Goal: Task Accomplishment & Management: Manage account settings

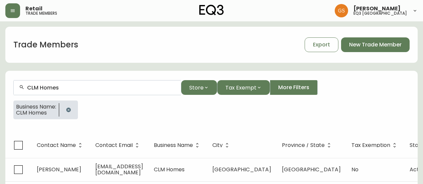
scroll to position [12, 0]
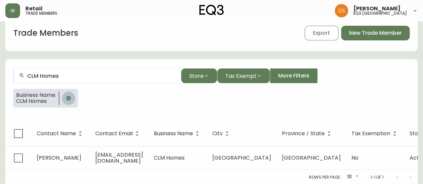
click at [71, 99] on icon "button" at bounding box center [68, 98] width 4 height 4
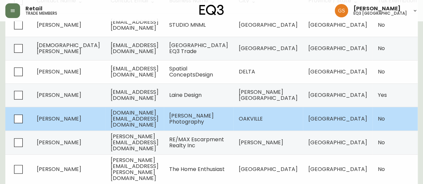
scroll to position [167, 0]
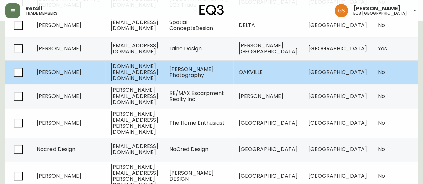
click at [164, 73] on td "[DOMAIN_NAME][EMAIL_ADDRESS][DOMAIN_NAME]" at bounding box center [134, 73] width 59 height 24
select select "ON"
select select "CA"
select select "CA_EN"
select select "Other"
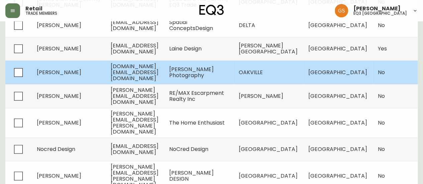
select select "Other"
select select "false"
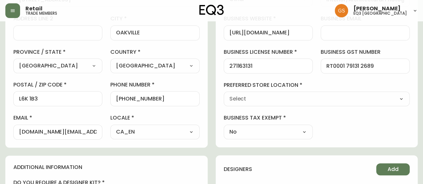
type input "EQ3 [GEOGRAPHIC_DATA]"
select select "cjw10z96q005b6gs00r6w7pwt"
drag, startPoint x: 14, startPoint y: 131, endPoint x: 48, endPoint y: 132, distance: 34.5
click at [48, 132] on div "[DOMAIN_NAME][EMAIL_ADDRESS][DOMAIN_NAME]" at bounding box center [57, 132] width 89 height 15
drag, startPoint x: 99, startPoint y: 130, endPoint x: 43, endPoint y: 131, distance: 56.5
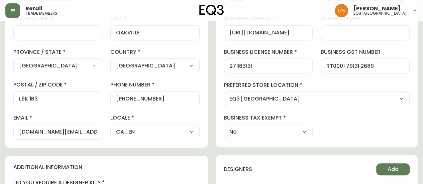
click at [43, 131] on div "[DOMAIN_NAME][EMAIL_ADDRESS][DOMAIN_NAME]" at bounding box center [57, 132] width 89 height 15
drag, startPoint x: 97, startPoint y: 132, endPoint x: 54, endPoint y: 132, distance: 43.5
click at [77, 134] on div "[DOMAIN_NAME][EMAIL_ADDRESS][DOMAIN_NAME]" at bounding box center [57, 132] width 89 height 15
click at [19, 129] on input "[DOMAIN_NAME][EMAIL_ADDRESS][DOMAIN_NAME]" at bounding box center [58, 132] width 78 height 6
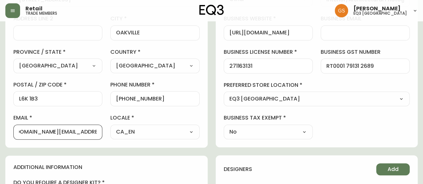
drag, startPoint x: 92, startPoint y: 131, endPoint x: 87, endPoint y: 131, distance: 4.7
click at [87, 131] on input "[DOMAIN_NAME][EMAIL_ADDRESS][DOMAIN_NAME]" at bounding box center [58, 132] width 78 height 6
drag, startPoint x: 98, startPoint y: 132, endPoint x: 86, endPoint y: 132, distance: 11.4
click at [86, 132] on div "[DOMAIN_NAME][EMAIL_ADDRESS][DOMAIN_NAME]" at bounding box center [57, 132] width 89 height 15
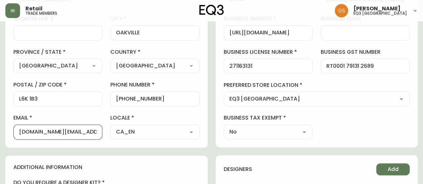
scroll to position [0, 6]
drag, startPoint x: 19, startPoint y: 131, endPoint x: 115, endPoint y: 135, distance: 95.7
click at [115, 135] on div "first name [PERSON_NAME] last name [PERSON_NAME][GEOGRAPHIC_DATA] address [STRE…" at bounding box center [106, 44] width 186 height 191
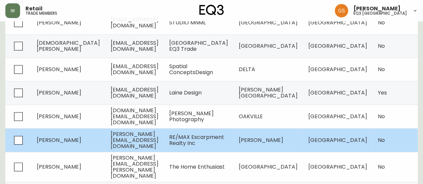
scroll to position [134, 0]
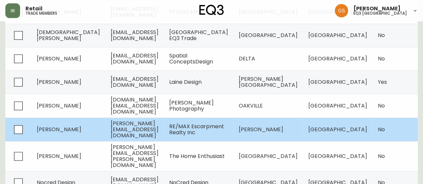
click at [130, 127] on span "[PERSON_NAME][EMAIL_ADDRESS][DOMAIN_NAME]" at bounding box center [135, 130] width 48 height 20
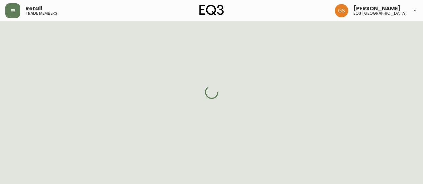
select select "ON"
select select "CA"
select select "CA_EN"
select select "Outreach from a Trade Rep"
select select "Real Estate Agent"
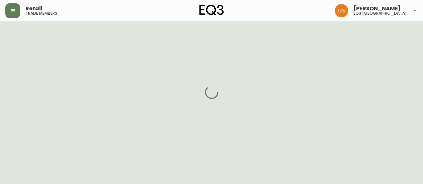
select select "cjw10z96q005b6gs00r6w7pwt"
select select "false"
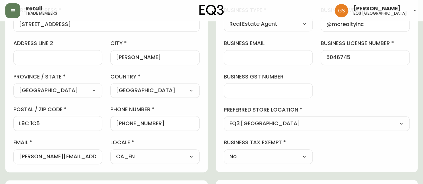
scroll to position [167, 0]
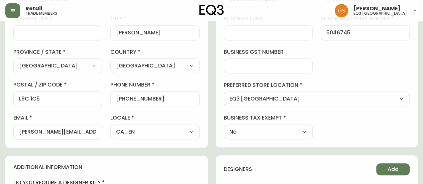
drag, startPoint x: 18, startPoint y: 131, endPoint x: 70, endPoint y: 130, distance: 51.8
click at [70, 130] on div "[PERSON_NAME][EMAIL_ADDRESS][DOMAIN_NAME]" at bounding box center [57, 132] width 89 height 15
drag, startPoint x: 97, startPoint y: 130, endPoint x: 0, endPoint y: 132, distance: 96.7
click at [0, 132] on main "[PERSON_NAME] Added: [DATE] 9:34 am Delete Save active contact information firs…" at bounding box center [211, 111] width 423 height 515
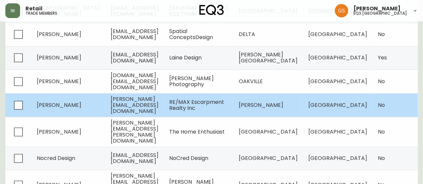
scroll to position [167, 0]
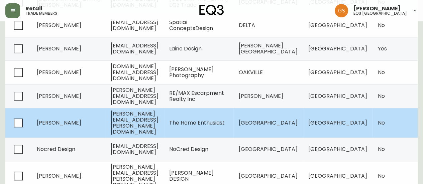
click at [134, 119] on span "[PERSON_NAME][EMAIL_ADDRESS][PERSON_NAME][DOMAIN_NAME]" at bounding box center [135, 123] width 48 height 26
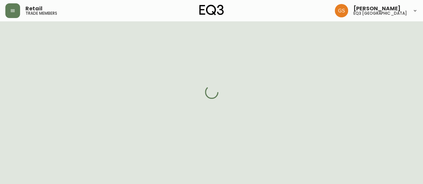
scroll to position [167, 0]
select select "ON"
select select "CA"
select select "CA_EN"
select select "Outreach from a Trade Rep"
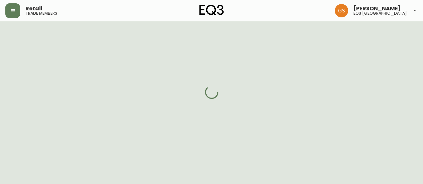
select select "Interior Designer"
select select "cjw10z96q005b6gs00r6w7pwt"
select select "false"
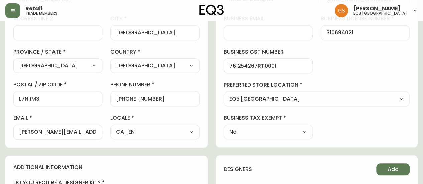
drag, startPoint x: 18, startPoint y: 131, endPoint x: 55, endPoint y: 132, distance: 36.8
click at [55, 132] on div "[PERSON_NAME][EMAIL_ADDRESS][PERSON_NAME][DOMAIN_NAME]" at bounding box center [57, 132] width 89 height 15
drag, startPoint x: 93, startPoint y: 131, endPoint x: 15, endPoint y: 128, distance: 77.7
click at [15, 128] on div "[PERSON_NAME][EMAIL_ADDRESS][PERSON_NAME][DOMAIN_NAME]" at bounding box center [57, 132] width 89 height 15
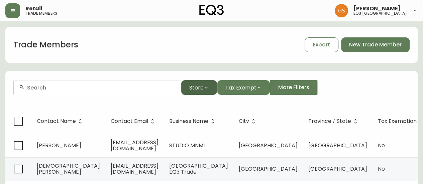
click at [200, 90] on span "Store" at bounding box center [196, 88] width 14 height 8
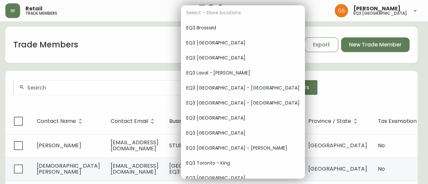
click at [229, 40] on span "EQ3 [GEOGRAPHIC_DATA]" at bounding box center [242, 42] width 113 height 7
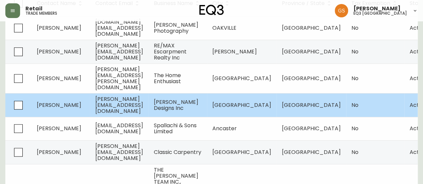
scroll to position [167, 0]
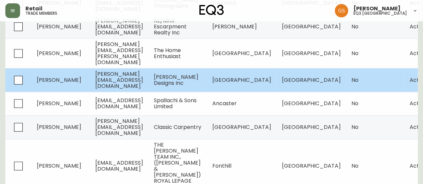
click at [56, 69] on td "[PERSON_NAME]" at bounding box center [60, 80] width 59 height 24
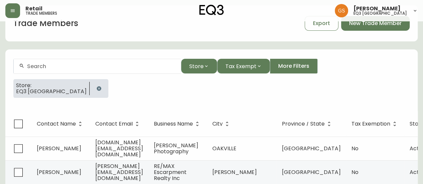
select select "ON"
select select "CA"
select select "CA_EN"
select select "Social Media"
select select "Interior Designer"
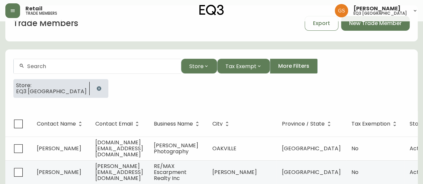
select select "cjw10z96q005b6gs00r6w7pwt"
select select "false"
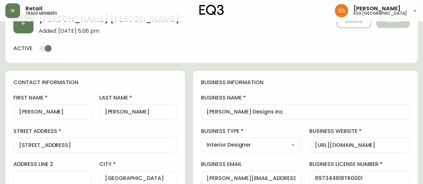
scroll to position [167, 0]
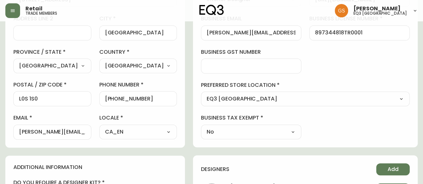
drag, startPoint x: 18, startPoint y: 133, endPoint x: 35, endPoint y: 133, distance: 17.4
click at [35, 133] on div "[PERSON_NAME][EMAIL_ADDRESS][DOMAIN_NAME]" at bounding box center [52, 132] width 78 height 15
drag, startPoint x: 19, startPoint y: 130, endPoint x: 45, endPoint y: 131, distance: 26.8
click at [45, 131] on div "[PERSON_NAME][EMAIL_ADDRESS][DOMAIN_NAME]" at bounding box center [52, 132] width 78 height 15
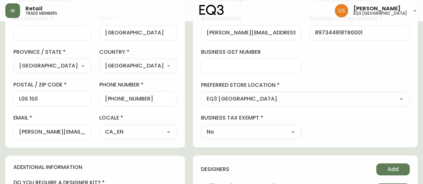
drag, startPoint x: 98, startPoint y: 131, endPoint x: 71, endPoint y: 131, distance: 26.8
click at [72, 131] on div "[PERSON_NAME][EMAIL_ADDRESS][DOMAIN_NAME]" at bounding box center [52, 132] width 78 height 15
drag, startPoint x: 96, startPoint y: 131, endPoint x: 15, endPoint y: 133, distance: 80.6
click at [15, 133] on div "[PERSON_NAME][EMAIL_ADDRESS][DOMAIN_NAME]" at bounding box center [52, 132] width 78 height 15
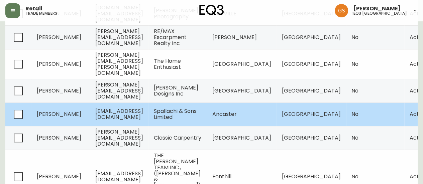
scroll to position [167, 0]
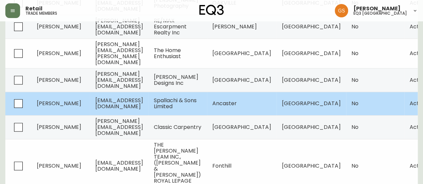
click at [108, 97] on span "[EMAIL_ADDRESS][DOMAIN_NAME]" at bounding box center [119, 104] width 48 height 14
select select "ON"
select select "CA"
select select "CA_EN"
select select "Other"
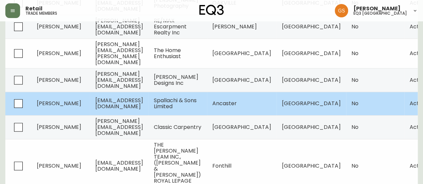
select select "Home Builder"
select select "cjw10z96q005b6gs00r6w7pwt"
select select "false"
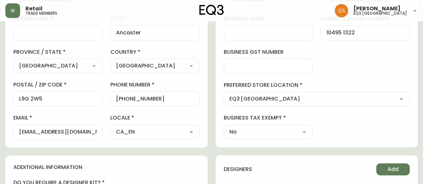
drag, startPoint x: 17, startPoint y: 130, endPoint x: 25, endPoint y: 130, distance: 8.1
click at [25, 130] on div "[EMAIL_ADDRESS][DOMAIN_NAME]" at bounding box center [57, 132] width 89 height 15
drag, startPoint x: 19, startPoint y: 129, endPoint x: 97, endPoint y: 132, distance: 77.6
click at [97, 132] on div "[EMAIL_ADDRESS][DOMAIN_NAME]" at bounding box center [57, 132] width 89 height 15
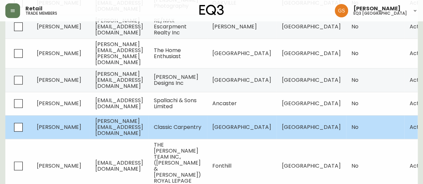
click at [117, 121] on span "[PERSON_NAME][EMAIL_ADDRESS][DOMAIN_NAME]" at bounding box center [119, 127] width 48 height 20
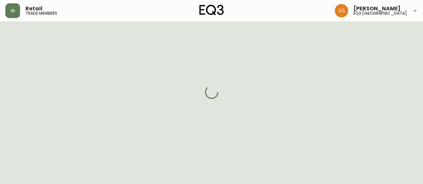
select select "ON"
select select "CA"
select select "CA_EN"
select select "Other"
select select "Contractor"
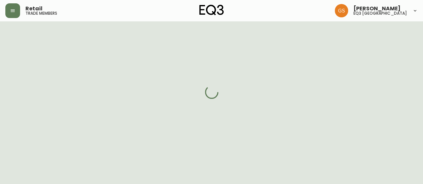
select select "cjw10z96q005b6gs00r6w7pwt"
select select "false"
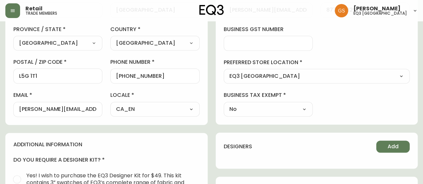
scroll to position [201, 0]
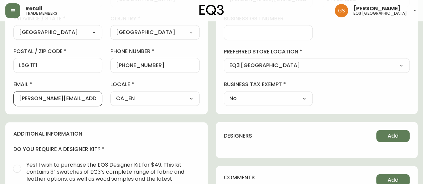
drag, startPoint x: 90, startPoint y: 97, endPoint x: 7, endPoint y: 96, distance: 82.9
click at [7, 96] on div "contact information first name [PERSON_NAME] last name [GEOGRAPHIC_DATA] addres…" at bounding box center [106, 3] width 202 height 223
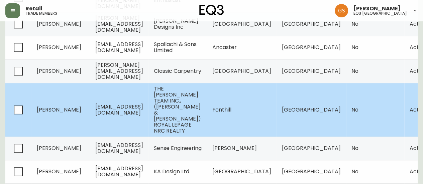
scroll to position [234, 0]
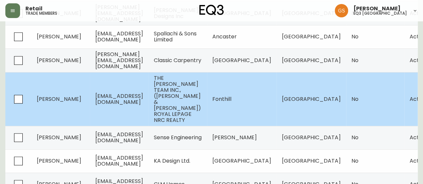
click at [69, 95] on span "[PERSON_NAME]" at bounding box center [59, 99] width 44 height 8
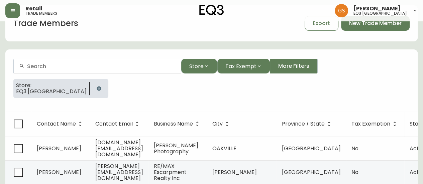
scroll to position [234, 0]
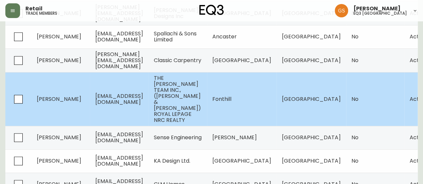
select select "ON"
select select "CA"
select select "CA_EN"
select select "Other"
select select "Real Estate Agent"
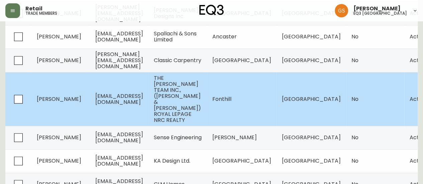
select select "cjw10z96q005b6gs00r6w7pwt"
select select "false"
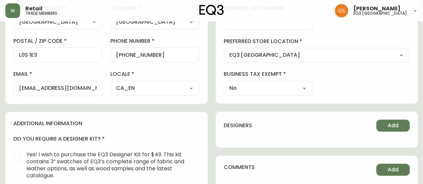
scroll to position [201, 0]
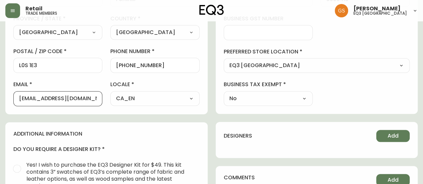
drag, startPoint x: 90, startPoint y: 98, endPoint x: 13, endPoint y: 98, distance: 77.2
click at [13, 98] on div "contact information first name [PERSON_NAME] last name [PERSON_NAME][GEOGRAPHIC…" at bounding box center [106, 3] width 202 height 223
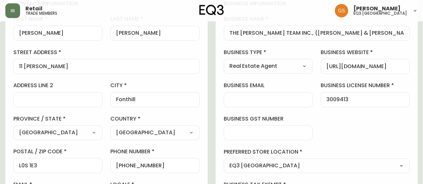
scroll to position [67, 0]
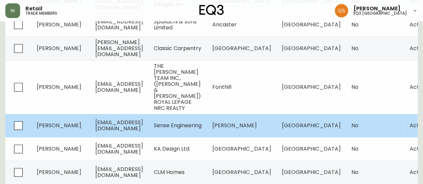
click at [82, 114] on td "[PERSON_NAME]" at bounding box center [60, 125] width 59 height 23
select select "ON"
select select "CA"
select select "CA_EN"
select select "Other"
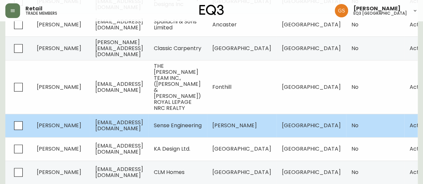
select select "Other"
select select "cjw10z96q005b6gs00r6w7pwt"
select select "false"
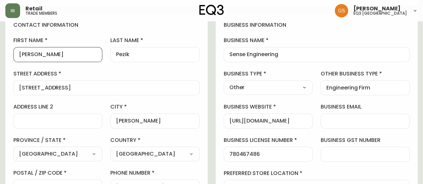
drag, startPoint x: 47, startPoint y: 56, endPoint x: 19, endPoint y: 56, distance: 28.1
click at [19, 56] on input "[PERSON_NAME]" at bounding box center [58, 54] width 78 height 6
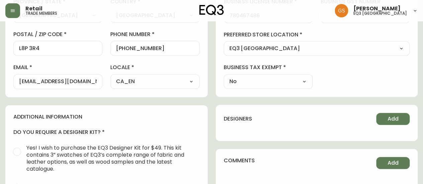
scroll to position [213, 0]
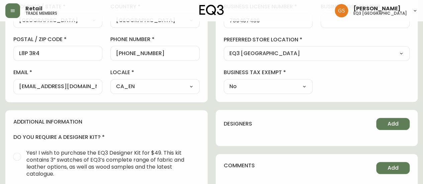
click at [18, 87] on div "[EMAIL_ADDRESS][DOMAIN_NAME]" at bounding box center [57, 86] width 89 height 15
drag, startPoint x: 95, startPoint y: 84, endPoint x: 9, endPoint y: 86, distance: 86.3
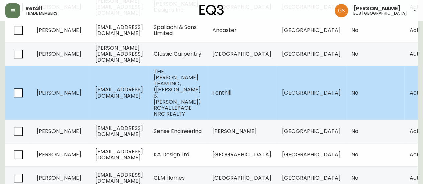
scroll to position [246, 0]
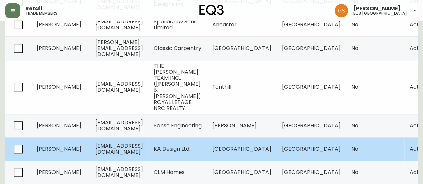
click at [127, 142] on span "[EMAIL_ADDRESS][DOMAIN_NAME]" at bounding box center [119, 149] width 48 height 14
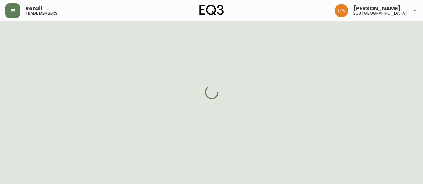
select select "ON"
select select "CA"
select select "CA_EN"
select select "Other"
select select "Architect"
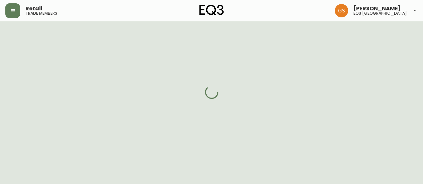
select select "cjw10z96q005b6gs00r6w7pwt"
select select "false"
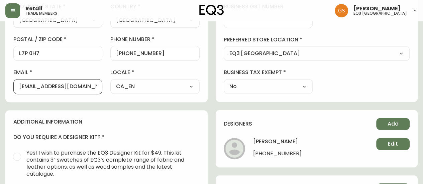
drag, startPoint x: 86, startPoint y: 87, endPoint x: 20, endPoint y: 85, distance: 65.6
click at [20, 85] on input "[EMAIL_ADDRESS][DOMAIN_NAME]" at bounding box center [58, 87] width 78 height 6
click at [128, 119] on h4 "additional information" at bounding box center [106, 121] width 186 height 7
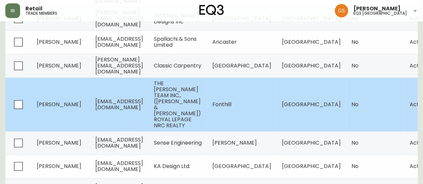
scroll to position [246, 0]
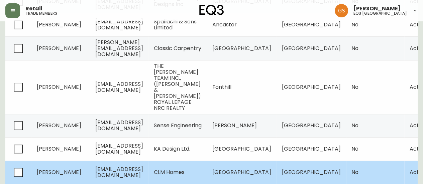
click at [125, 166] on span "[EMAIL_ADDRESS][DOMAIN_NAME]" at bounding box center [119, 173] width 48 height 14
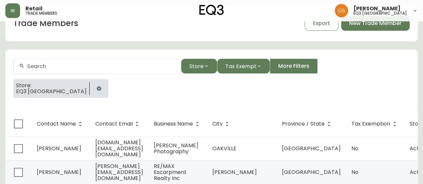
select select "ON"
select select "CA"
select select "CA_EN"
select select "Other"
select select "Home Builder"
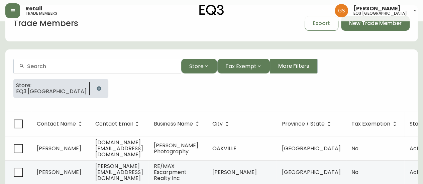
select select "false"
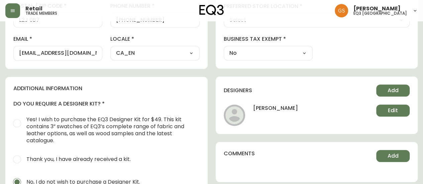
type input "EQ3 [GEOGRAPHIC_DATA]"
select select "cjw10z96q005b6gs00r6w7pwt"
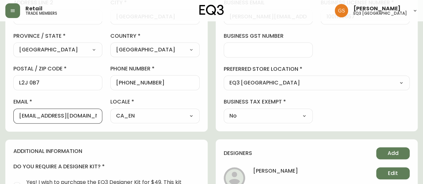
drag, startPoint x: 87, startPoint y: 114, endPoint x: 18, endPoint y: 117, distance: 69.3
click at [18, 117] on div "[EMAIL_ADDRESS][DOMAIN_NAME]" at bounding box center [57, 116] width 89 height 15
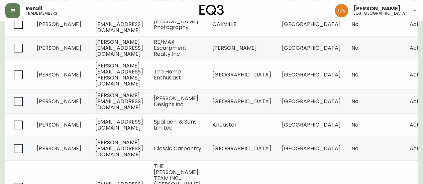
scroll to position [246, 0]
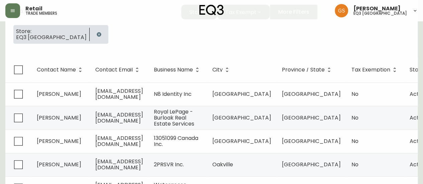
scroll to position [61, 0]
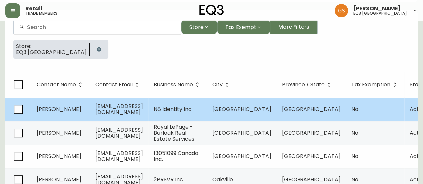
click at [97, 110] on span "[EMAIL_ADDRESS][DOMAIN_NAME]" at bounding box center [119, 109] width 48 height 14
select select "ON"
select select "CA"
select select "CA_EN"
select select "Other"
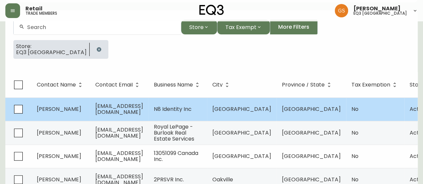
select select "Other"
select select "false"
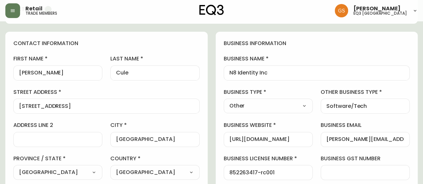
type input "EQ3 [GEOGRAPHIC_DATA]"
select select "cjw10z96q005b6gs00r6w7pwt"
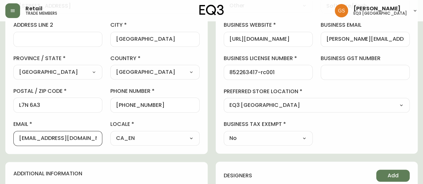
drag, startPoint x: 76, startPoint y: 138, endPoint x: 15, endPoint y: 130, distance: 61.7
click at [15, 131] on div "[EMAIL_ADDRESS][DOMAIN_NAME]" at bounding box center [57, 138] width 89 height 15
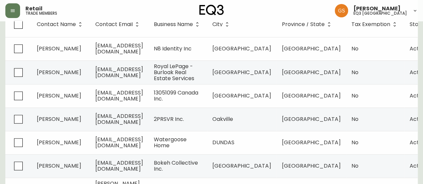
scroll to position [134, 0]
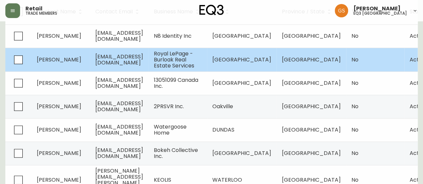
click at [94, 59] on td "[EMAIL_ADDRESS][DOMAIN_NAME]" at bounding box center [119, 60] width 59 height 24
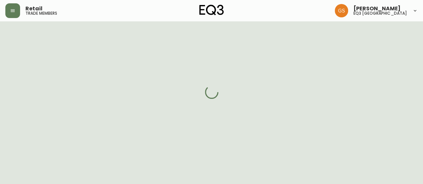
scroll to position [134, 0]
select select "ON"
select select "CA"
select select "CA_EN"
select select "Other"
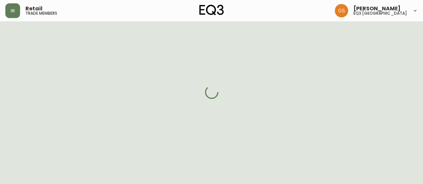
select select "Real Estate Agent"
select select "cjw10z96q005b6gs00r6w7pwt"
select select "false"
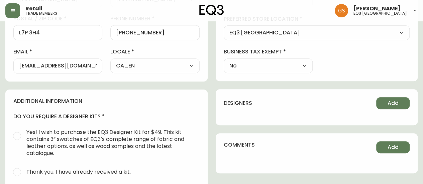
scroll to position [201, 0]
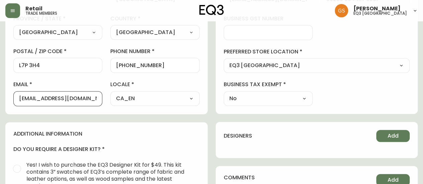
drag, startPoint x: 83, startPoint y: 97, endPoint x: 17, endPoint y: 96, distance: 66.2
click at [14, 97] on div "[EMAIL_ADDRESS][DOMAIN_NAME]" at bounding box center [57, 98] width 89 height 15
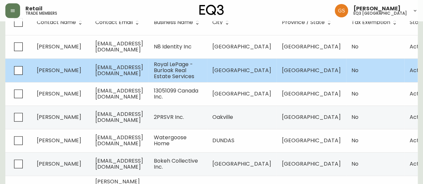
scroll to position [134, 0]
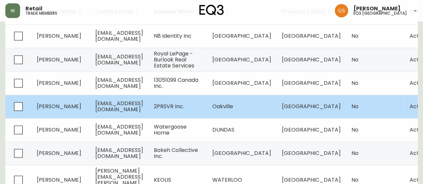
click at [148, 104] on td "[EMAIL_ADDRESS][DOMAIN_NAME]" at bounding box center [119, 106] width 59 height 23
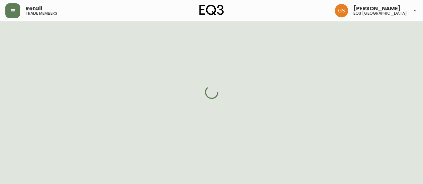
select select "ON"
select select "CA"
select select "CA_EN"
select select "Social Media"
select select "Interior Designer"
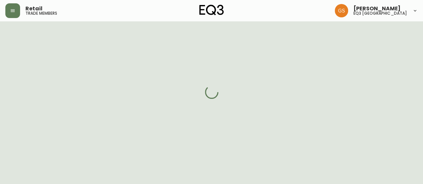
select select "cjw10z96q005b6gs00r6w7pwt"
select select "false"
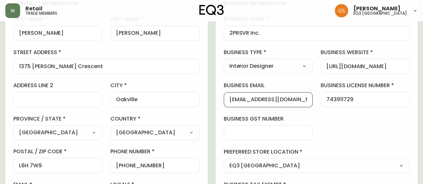
drag, startPoint x: 282, startPoint y: 98, endPoint x: 225, endPoint y: 103, distance: 57.0
click at [225, 103] on div "[EMAIL_ADDRESS][DOMAIN_NAME]" at bounding box center [268, 99] width 89 height 15
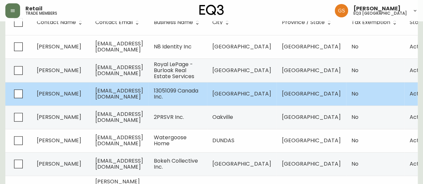
scroll to position [134, 0]
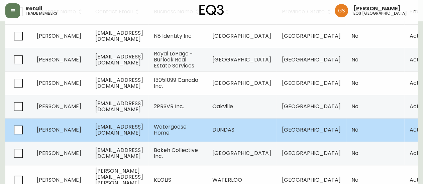
click at [88, 125] on td "[PERSON_NAME]" at bounding box center [60, 129] width 59 height 23
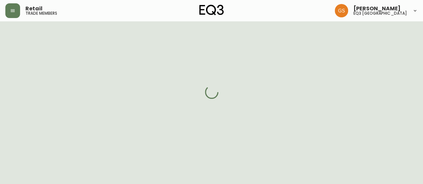
select select "ON"
select select "CA"
select select "CA_EN"
select select "Other"
select select "Interior Designer"
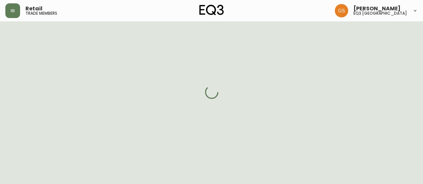
select select "cjw10z96q005b6gs00r6w7pwt"
select select "false"
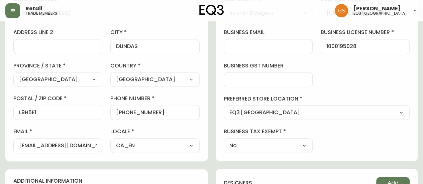
scroll to position [167, 0]
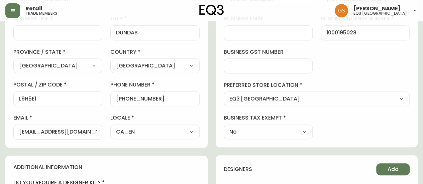
drag, startPoint x: 18, startPoint y: 131, endPoint x: 63, endPoint y: 132, distance: 44.8
click at [63, 132] on div "[EMAIL_ADDRESS][DOMAIN_NAME]" at bounding box center [57, 132] width 89 height 15
drag, startPoint x: 97, startPoint y: 130, endPoint x: 49, endPoint y: 133, distance: 47.9
click at [49, 133] on div "[EMAIL_ADDRESS][DOMAIN_NAME]" at bounding box center [57, 132] width 89 height 15
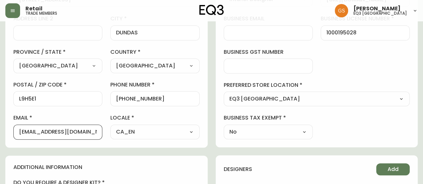
drag, startPoint x: 96, startPoint y: 131, endPoint x: 10, endPoint y: 130, distance: 86.3
click at [10, 130] on div "contact information first name [PERSON_NAME] last name [PERSON_NAME][GEOGRAPHIC…" at bounding box center [106, 36] width 202 height 223
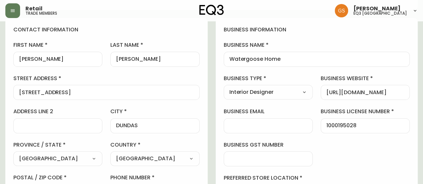
scroll to position [67, 0]
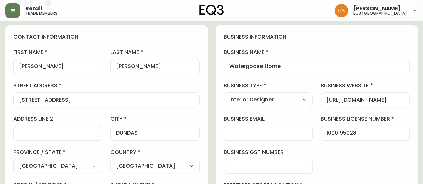
drag, startPoint x: 47, startPoint y: 61, endPoint x: 15, endPoint y: 63, distance: 32.5
click at [15, 63] on div "[PERSON_NAME]" at bounding box center [57, 66] width 89 height 15
drag, startPoint x: 45, startPoint y: 68, endPoint x: 13, endPoint y: 66, distance: 32.2
click at [13, 66] on div "[PERSON_NAME]" at bounding box center [57, 66] width 89 height 15
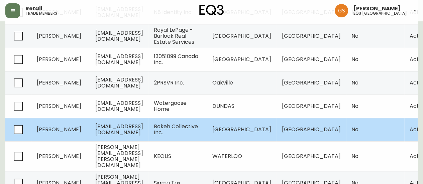
scroll to position [167, 0]
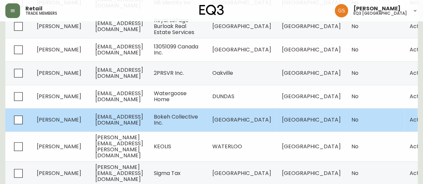
click at [79, 119] on td "[PERSON_NAME]" at bounding box center [60, 119] width 59 height 23
select select "ON"
select select "CA"
select select "CA_EN"
select select "Other"
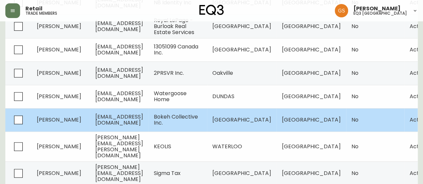
select select "Other"
select select "false"
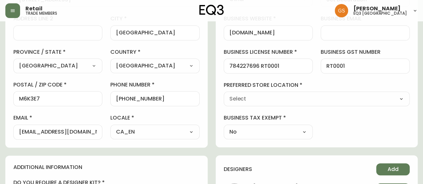
type input "EQ3 [GEOGRAPHIC_DATA]"
select select "cjw10z96q005b6gs00r6w7pwt"
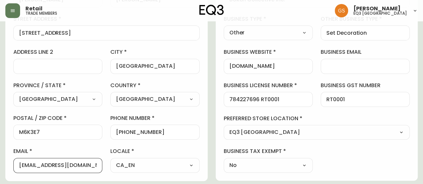
drag, startPoint x: 91, startPoint y: 165, endPoint x: 11, endPoint y: 167, distance: 80.3
click at [11, 167] on div "contact information first name [PERSON_NAME] last name [PERSON_NAME][GEOGRAPHIC…" at bounding box center [106, 70] width 202 height 223
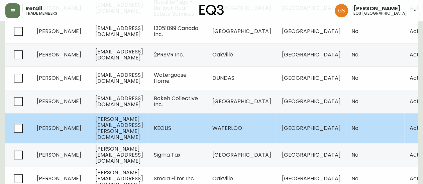
scroll to position [201, 0]
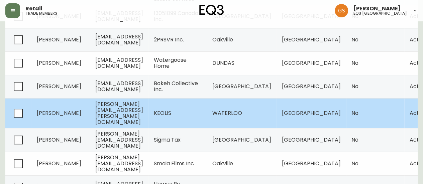
click at [148, 116] on td "[PERSON_NAME][EMAIL_ADDRESS][PERSON_NAME][DOMAIN_NAME]" at bounding box center [119, 113] width 59 height 30
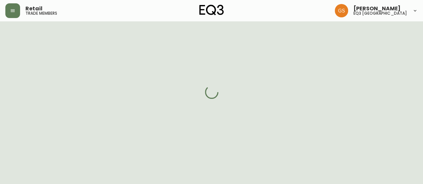
select select "ON"
select select "CA"
select select "CA_EN"
select select "Other"
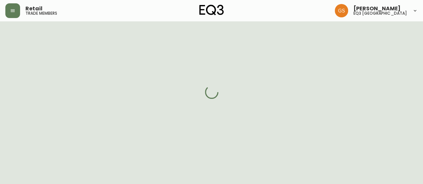
select select "cjw10z96q005b6gs00r6w7pwt"
select select "false"
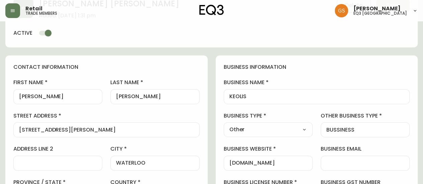
scroll to position [33, 0]
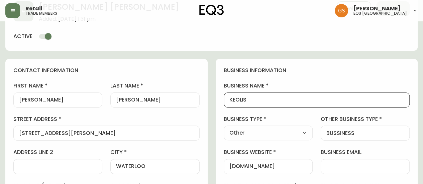
drag, startPoint x: 249, startPoint y: 98, endPoint x: 234, endPoint y: 99, distance: 15.4
click at [234, 99] on input "KEOLIS" at bounding box center [316, 100] width 175 height 6
click at [253, 102] on input "KEOLIS" at bounding box center [316, 100] width 175 height 6
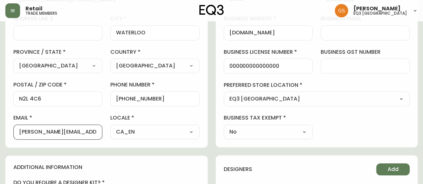
scroll to position [0, 0]
drag, startPoint x: 93, startPoint y: 129, endPoint x: 13, endPoint y: 133, distance: 80.3
click at [13, 133] on div "contact information first name [PERSON_NAME] last name [PERSON_NAME][GEOGRAPHIC…" at bounding box center [106, 36] width 202 height 223
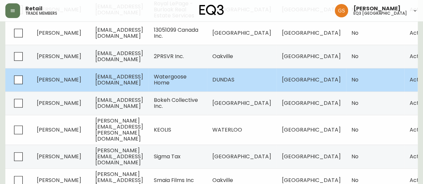
scroll to position [201, 0]
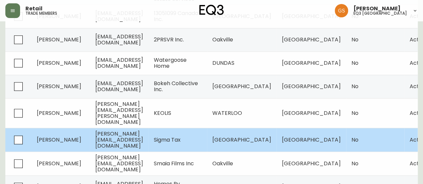
click at [121, 136] on span "[PERSON_NAME][EMAIL_ADDRESS][DOMAIN_NAME]" at bounding box center [119, 140] width 48 height 20
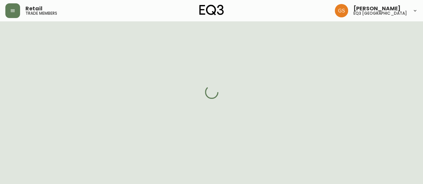
select select "ON"
select select "CA"
select select "CA_EN"
select select "Other"
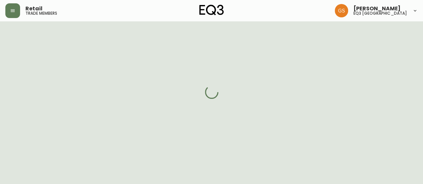
select select "cjw10z96q005b6gs00r6w7pwt"
select select "false"
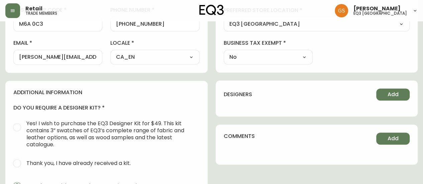
scroll to position [201, 0]
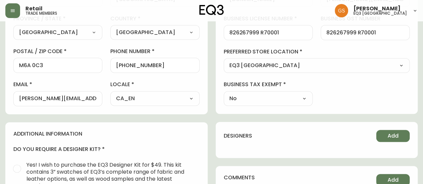
drag, startPoint x: 72, startPoint y: 101, endPoint x: 48, endPoint y: 101, distance: 24.1
click at [48, 101] on div "[PERSON_NAME][EMAIL_ADDRESS][DOMAIN_NAME]" at bounding box center [57, 98] width 89 height 15
drag, startPoint x: 77, startPoint y: 98, endPoint x: 13, endPoint y: 97, distance: 63.9
click at [12, 98] on div "contact information first name [PERSON_NAME] name [PERSON_NAME][GEOGRAPHIC_DATA…" at bounding box center [106, 3] width 202 height 223
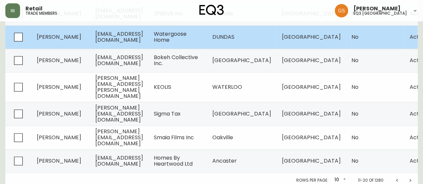
scroll to position [228, 0]
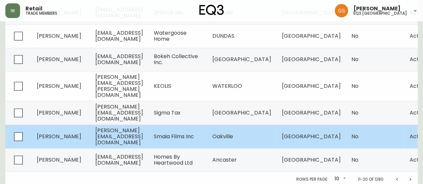
click at [111, 135] on td "[PERSON_NAME][EMAIL_ADDRESS][DOMAIN_NAME]" at bounding box center [119, 137] width 59 height 24
select select "ON"
select select "CA"
select select "CA_EN"
select select "Other"
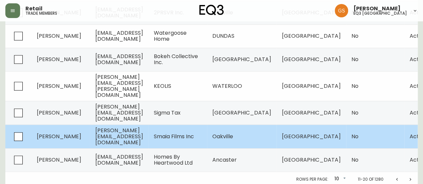
select select "Other"
select select "false"
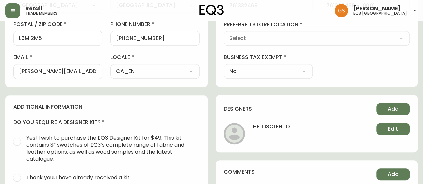
type input "EQ3 [GEOGRAPHIC_DATA]"
select select "cjw10z96q005b6gs00r6w7pwt"
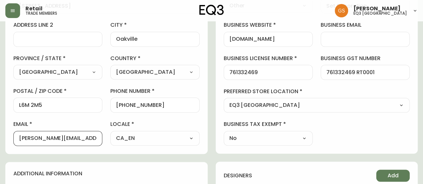
drag, startPoint x: 92, startPoint y: 136, endPoint x: 15, endPoint y: 138, distance: 77.6
click at [15, 138] on div "[PERSON_NAME][EMAIL_ADDRESS][DOMAIN_NAME]" at bounding box center [57, 138] width 89 height 15
